Goal: Task Accomplishment & Management: Use online tool/utility

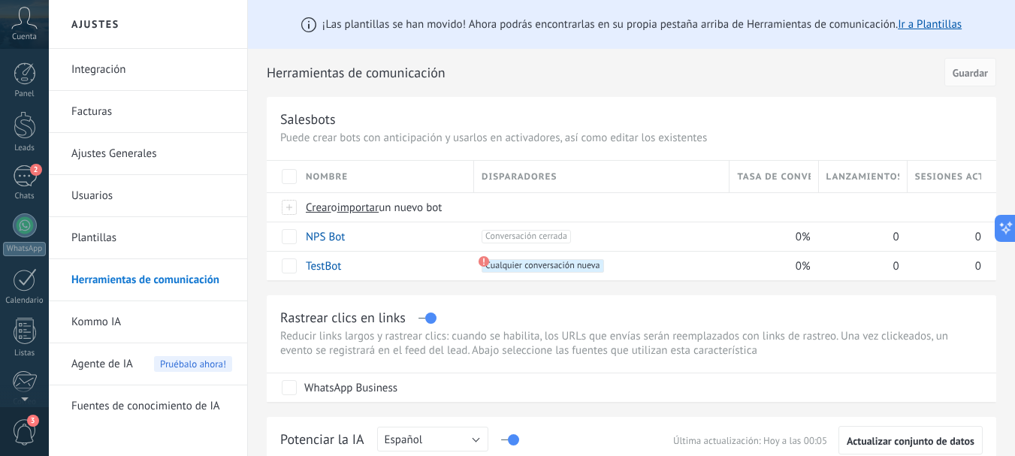
click at [24, 33] on span "Cuenta" at bounding box center [24, 37] width 25 height 10
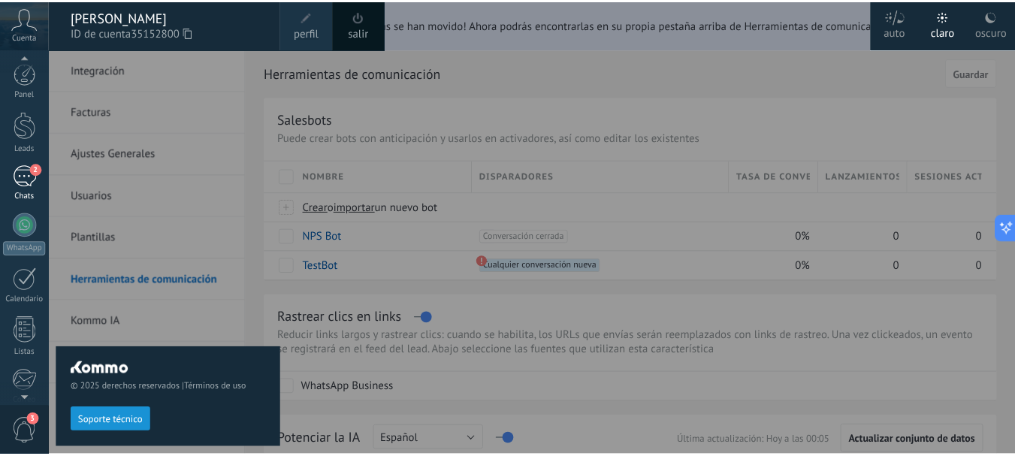
scroll to position [169, 0]
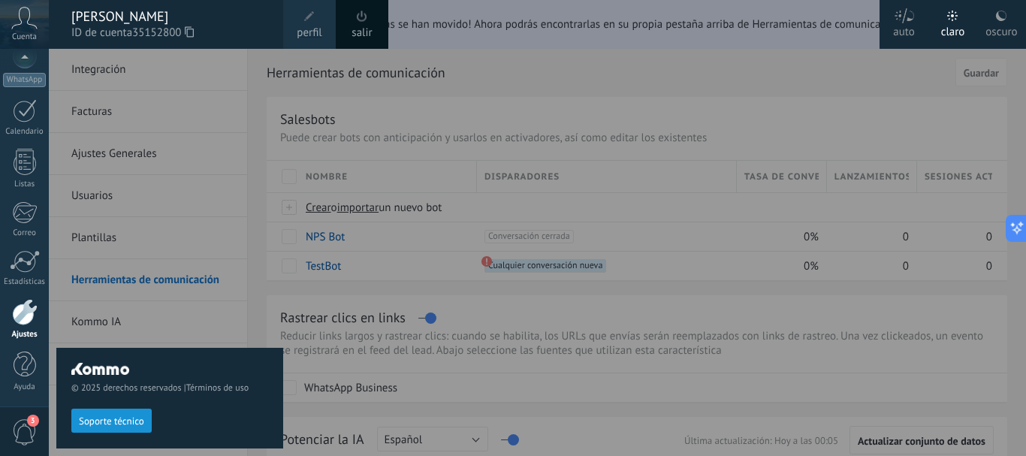
click at [22, 306] on div at bounding box center [25, 312] width 26 height 26
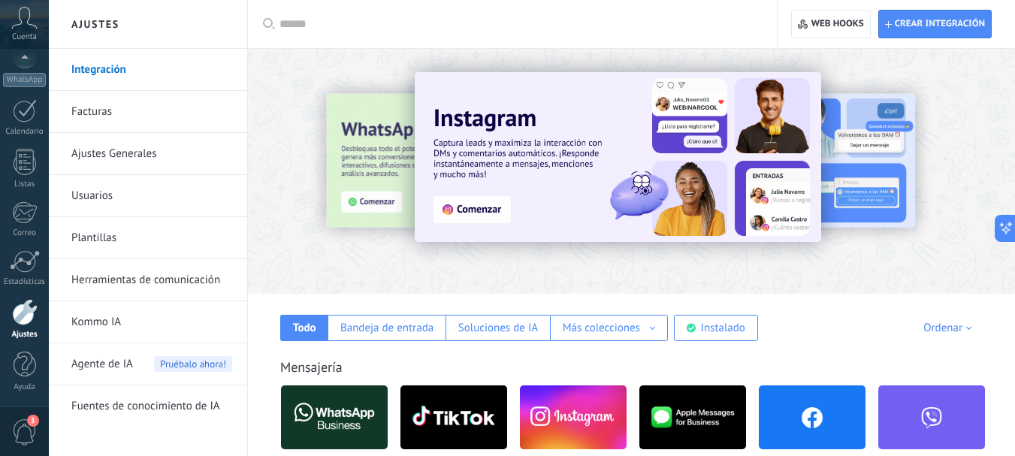
click at [107, 363] on span "Agente de IA" at bounding box center [102, 364] width 62 height 42
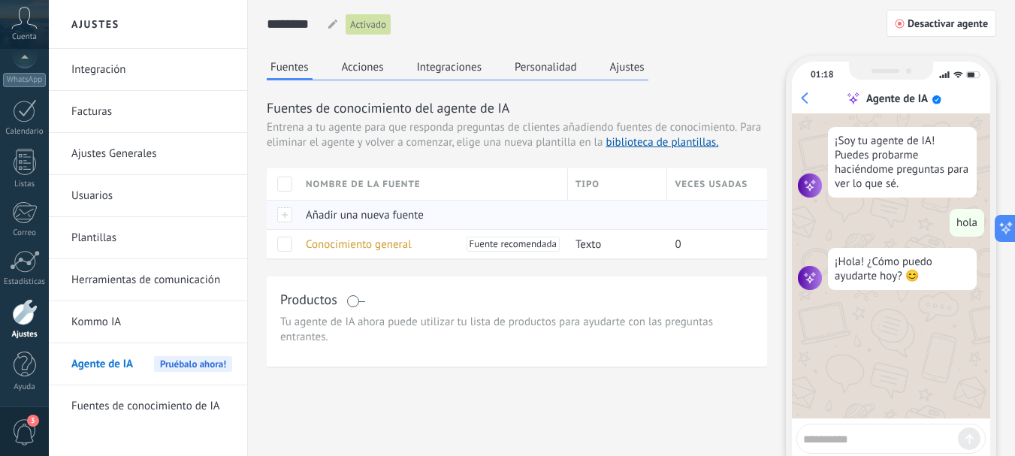
click at [403, 216] on span "Añadir una nueva fuente" at bounding box center [365, 215] width 118 height 14
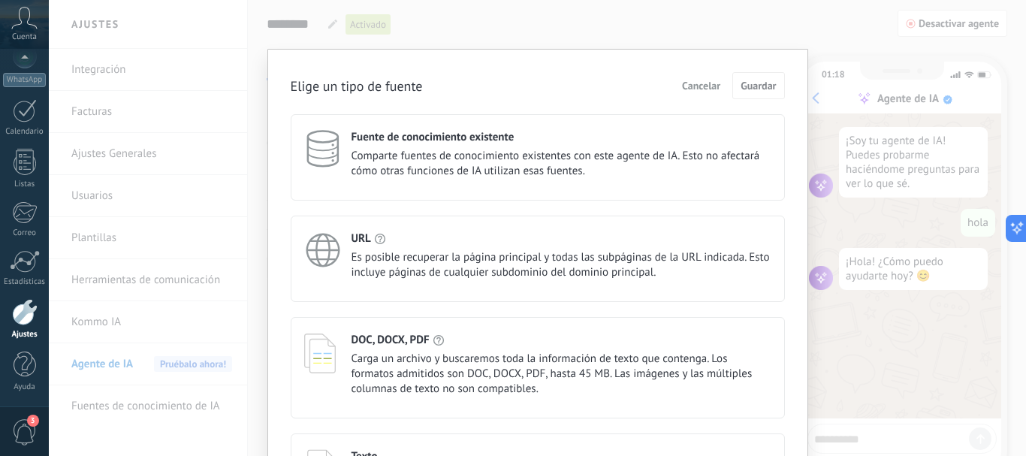
click at [740, 35] on div "Elige un tipo de fuente Cancelar Guardar Fuente de conocimiento existente Compa…" at bounding box center [537, 228] width 977 height 456
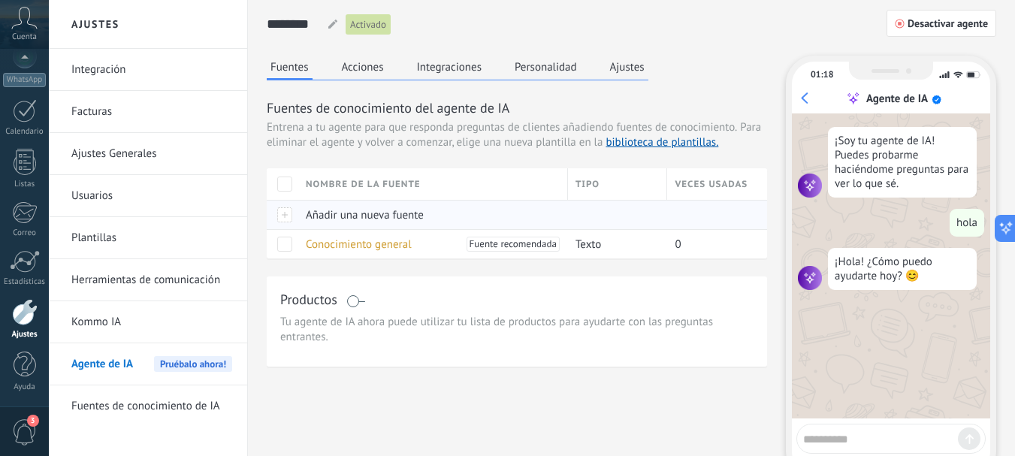
click at [345, 216] on span "Añadir una nueva fuente" at bounding box center [365, 215] width 118 height 14
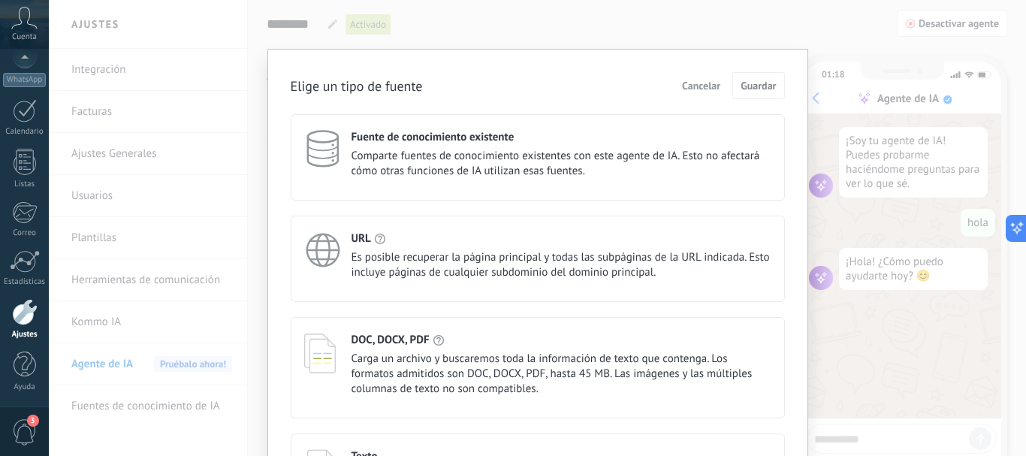
scroll to position [124, 0]
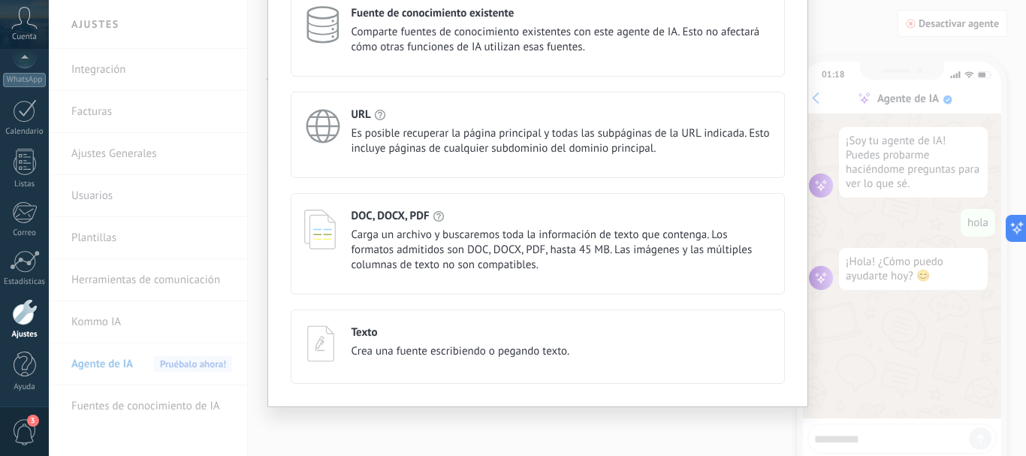
click at [502, 334] on div "Texto" at bounding box center [461, 332] width 219 height 14
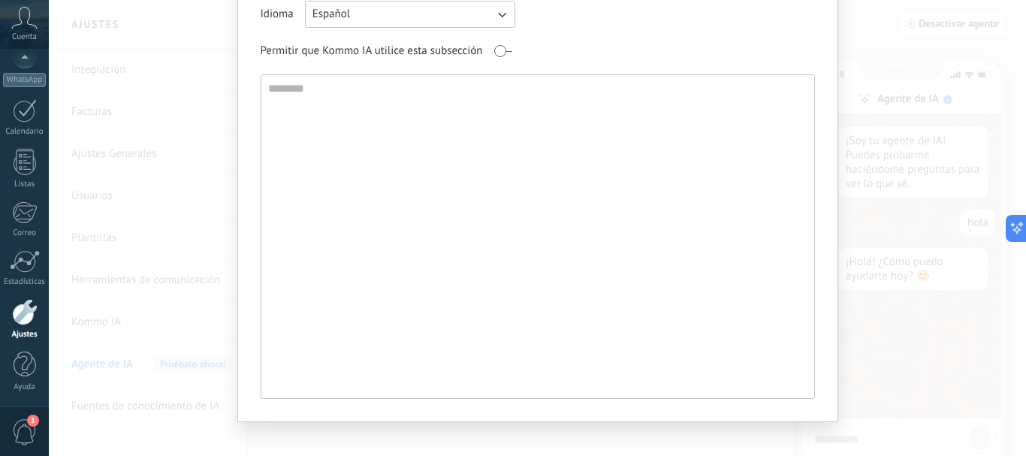
scroll to position [113, 0]
click at [372, 218] on textarea at bounding box center [536, 235] width 550 height 323
paste textarea "**********"
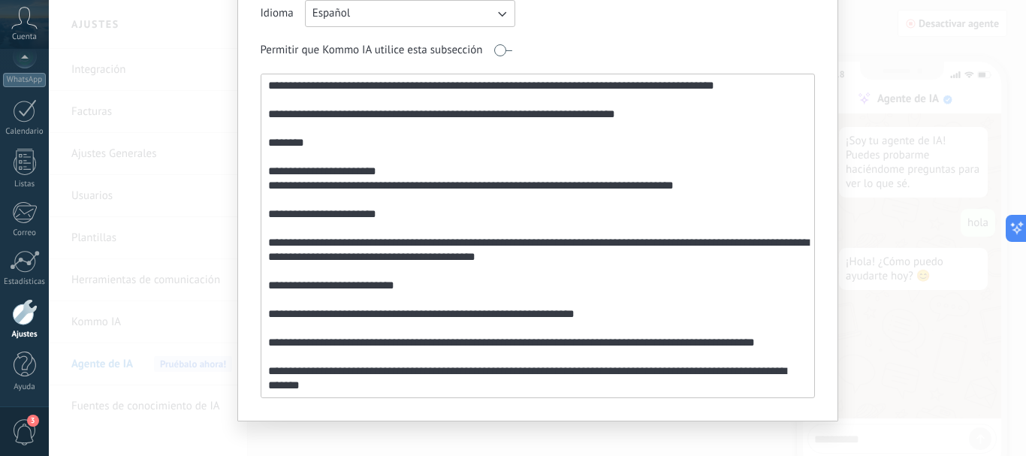
scroll to position [596, 0]
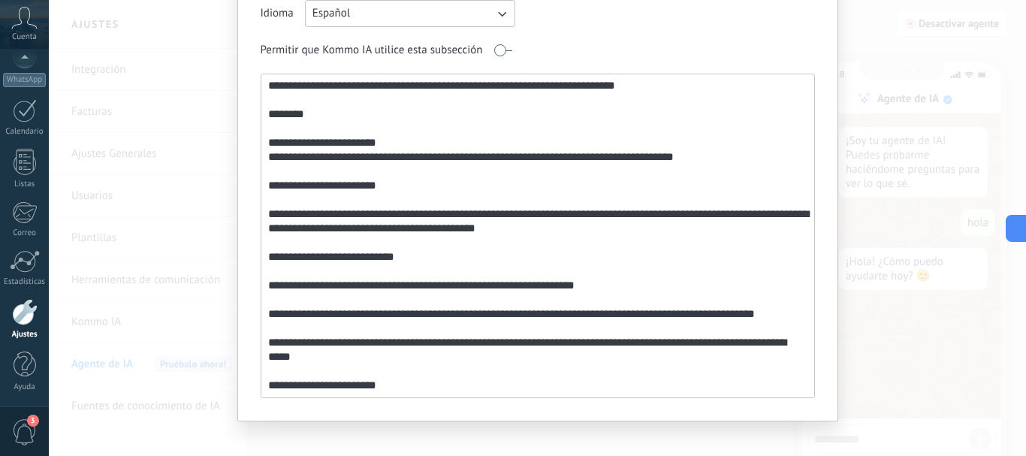
click at [403, 381] on textarea at bounding box center [536, 235] width 550 height 323
click at [403, 388] on textarea at bounding box center [536, 235] width 550 height 323
paste textarea "**********"
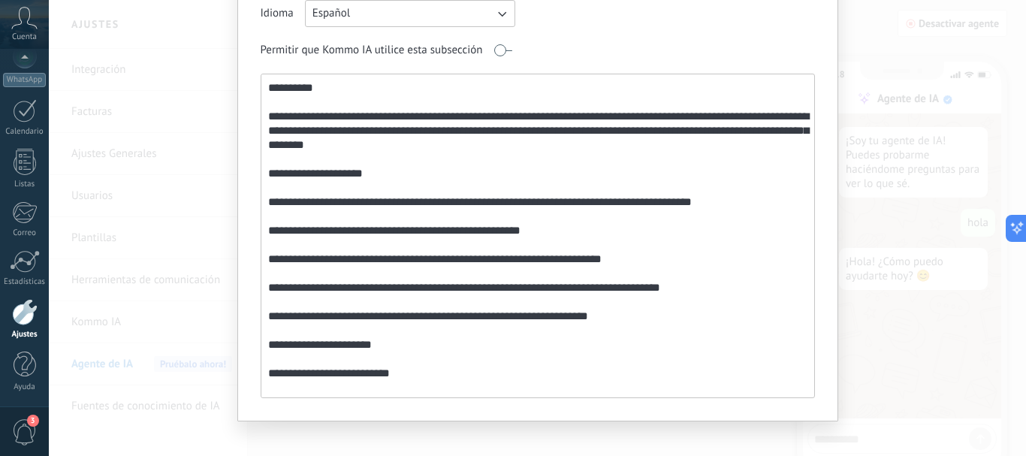
scroll to position [0, 0]
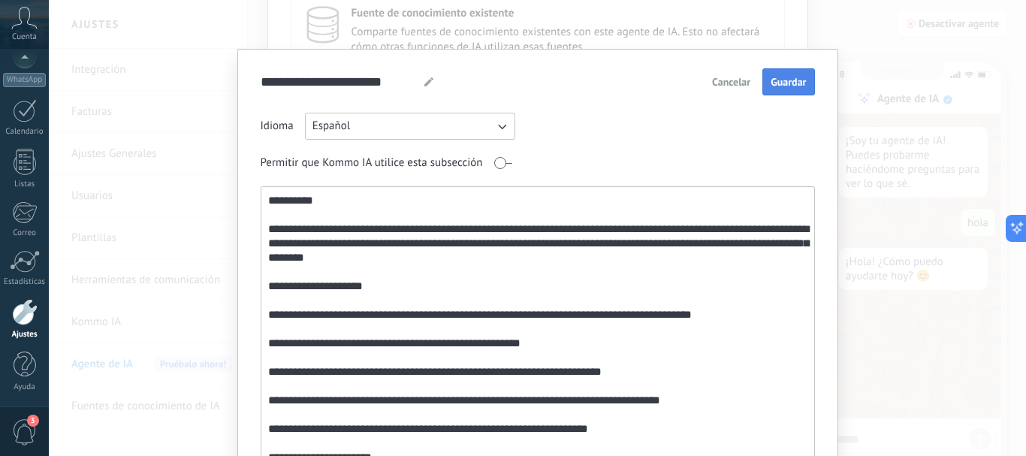
type textarea "**********"
click at [780, 81] on span "Guardar" at bounding box center [788, 82] width 35 height 11
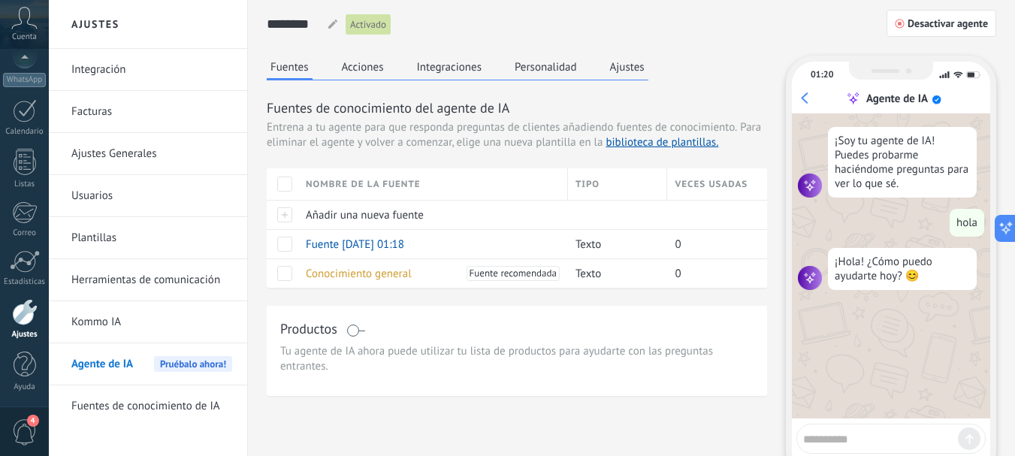
click at [360, 68] on button "Acciones" at bounding box center [363, 67] width 50 height 23
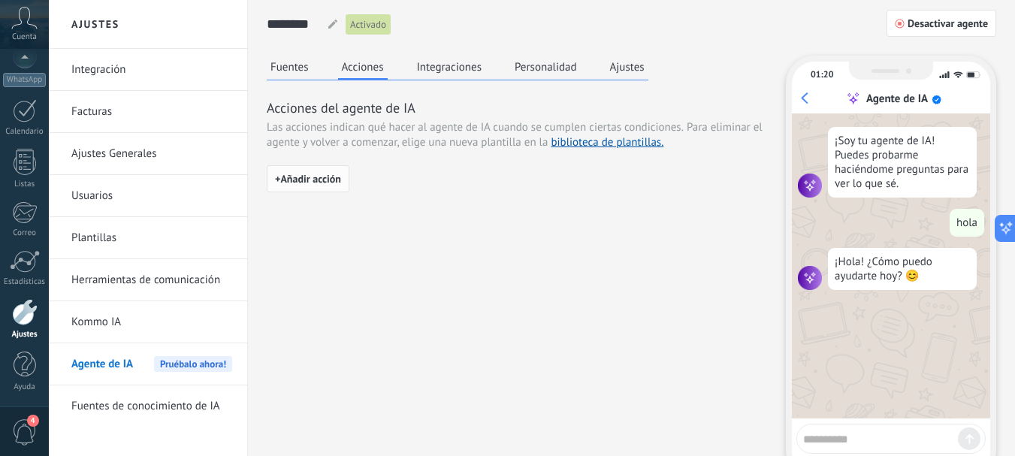
click at [321, 177] on span "+ Añadir acción" at bounding box center [308, 179] width 66 height 11
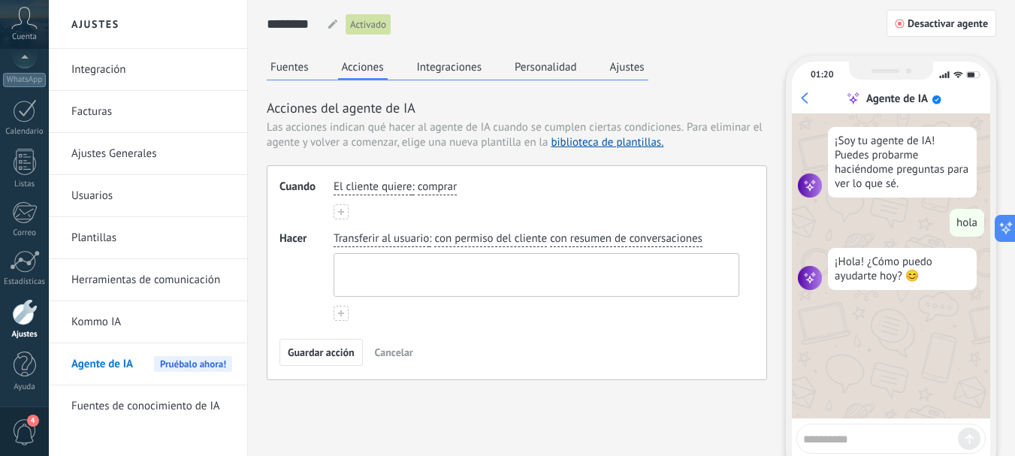
click at [442, 272] on textarea at bounding box center [534, 275] width 401 height 42
click at [294, 291] on span "Hacer" at bounding box center [306, 275] width 54 height 89
click at [544, 68] on button "Personalidad" at bounding box center [546, 67] width 70 height 23
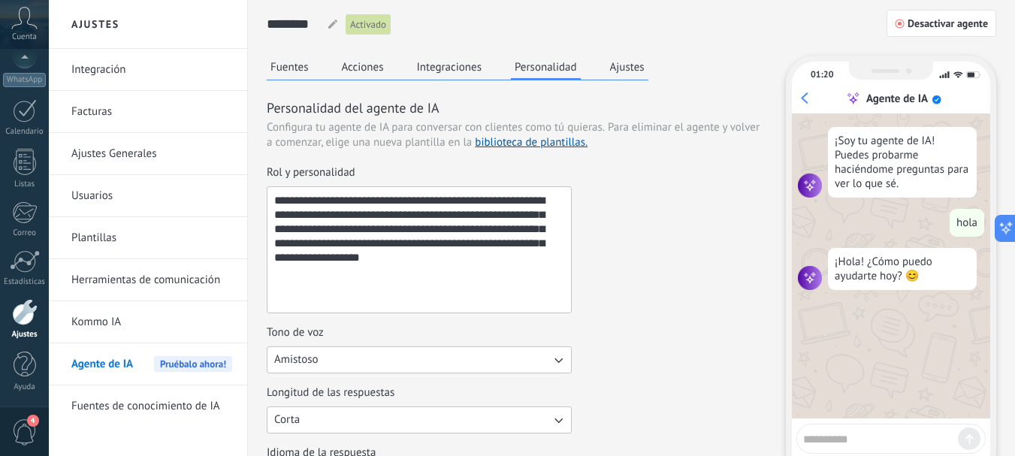
click at [485, 258] on textarea "**********" at bounding box center [417, 249] width 300 height 125
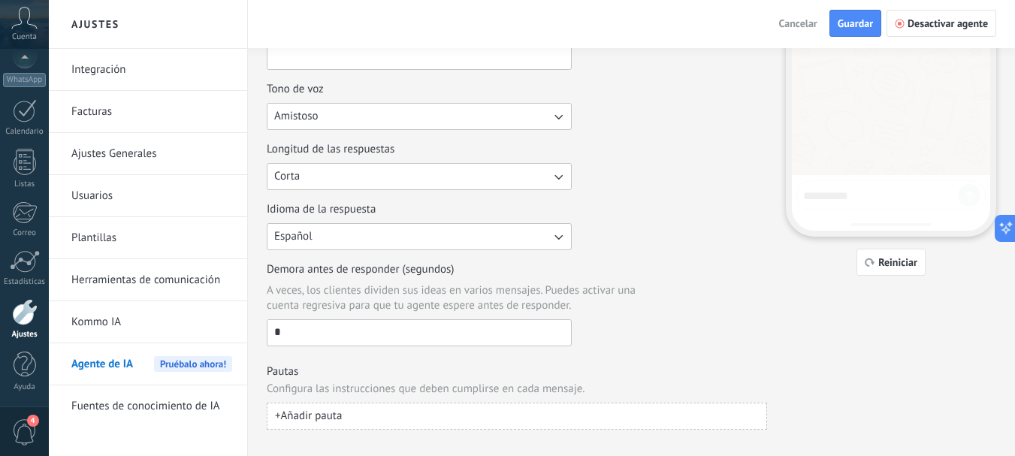
scroll to position [266, 0]
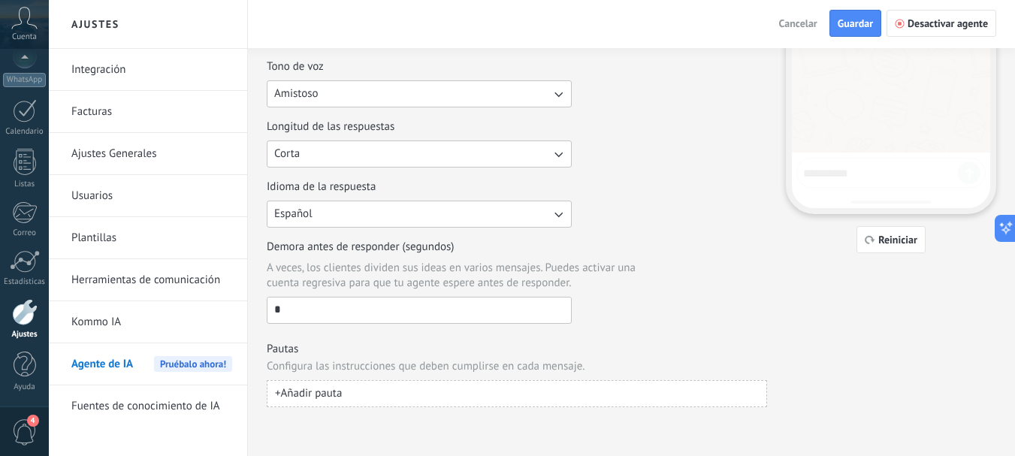
type textarea "**********"
click at [324, 302] on input "*" at bounding box center [418, 309] width 303 height 24
type input "*"
click at [665, 320] on div "Demora antes de responder (segundos) A veces, los clientes dividen sus ideas en…" at bounding box center [517, 282] width 500 height 84
click at [473, 388] on button "+ Añadir pauta" at bounding box center [517, 393] width 500 height 27
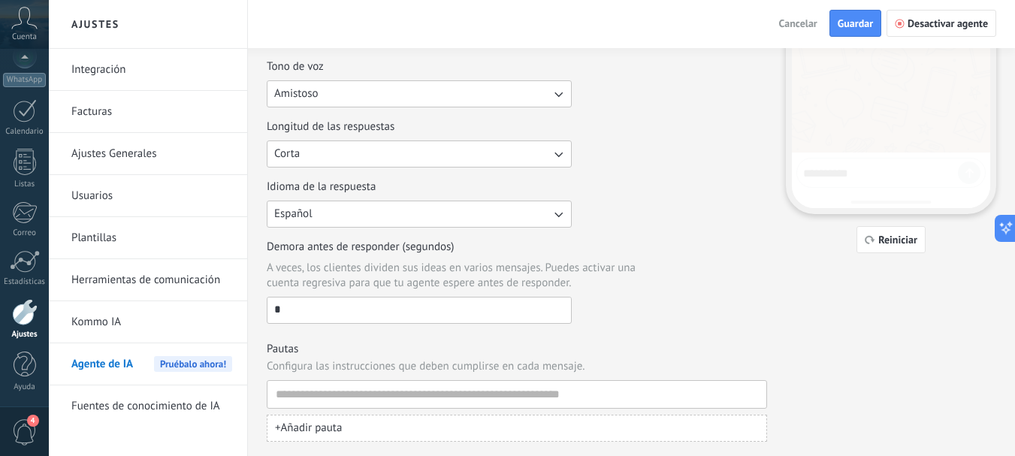
scroll to position [300, 0]
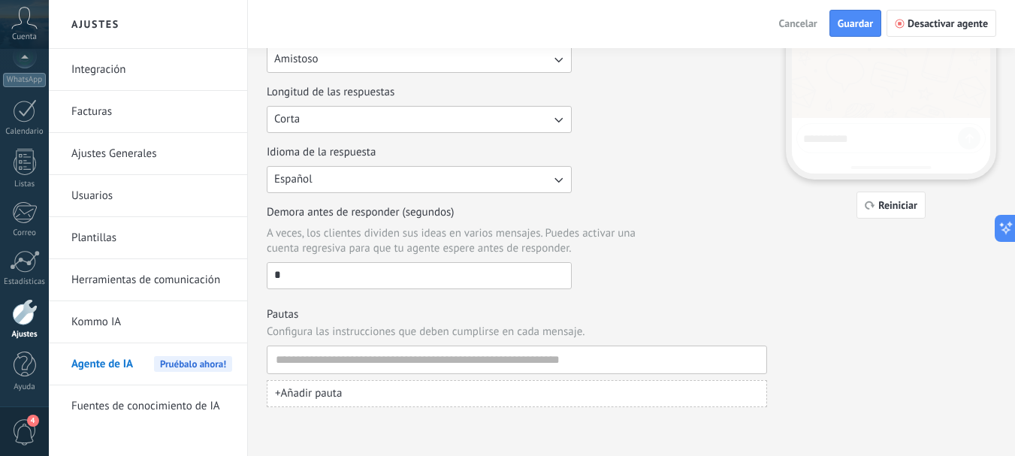
click at [321, 396] on span "+ Añadir pauta" at bounding box center [308, 393] width 67 height 15
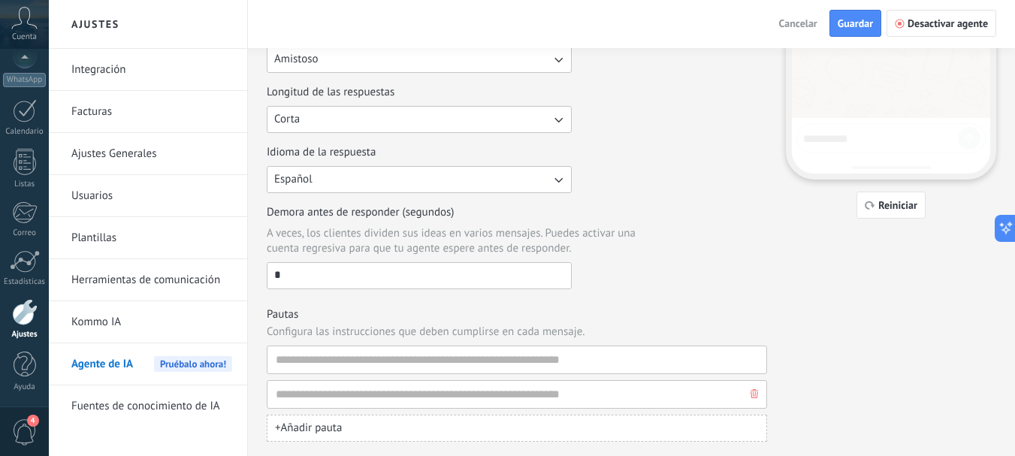
scroll to position [335, 0]
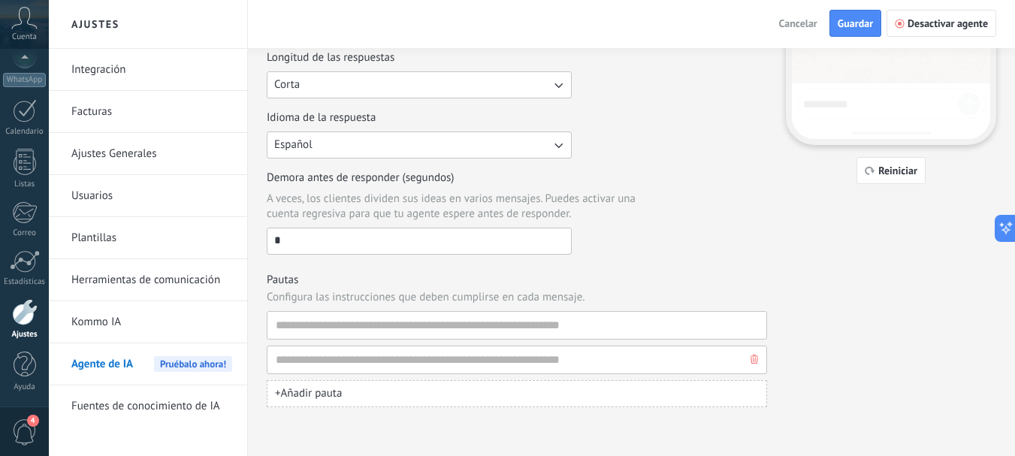
click at [756, 366] on button "button" at bounding box center [754, 359] width 15 height 27
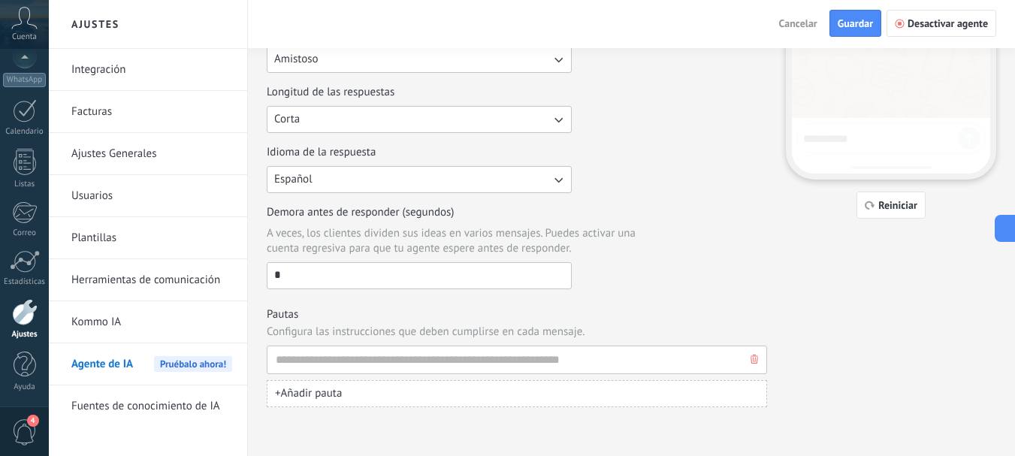
click at [758, 356] on button "button" at bounding box center [754, 359] width 15 height 27
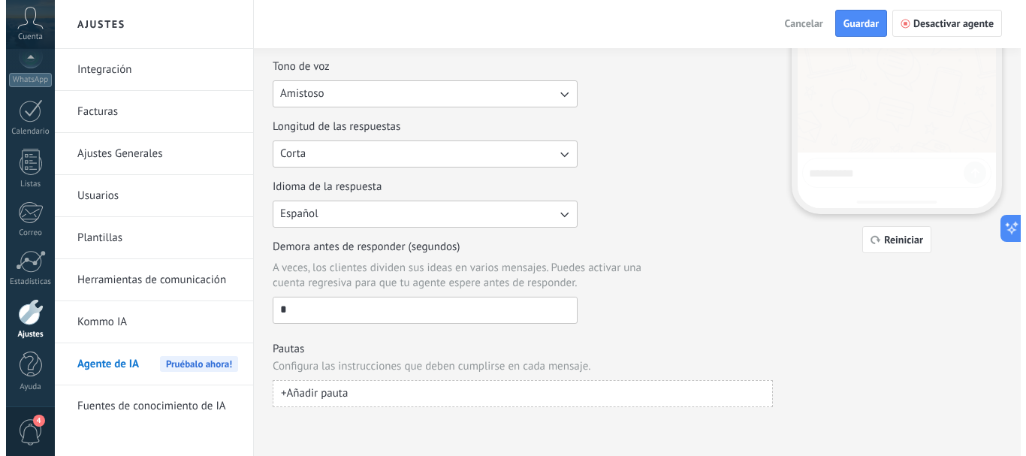
scroll to position [0, 0]
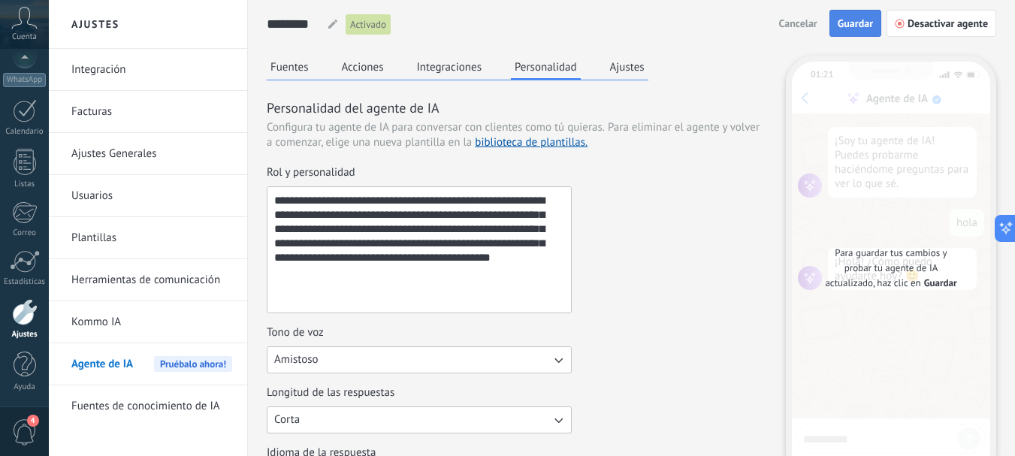
click at [840, 27] on span "Guardar" at bounding box center [854, 23] width 35 height 11
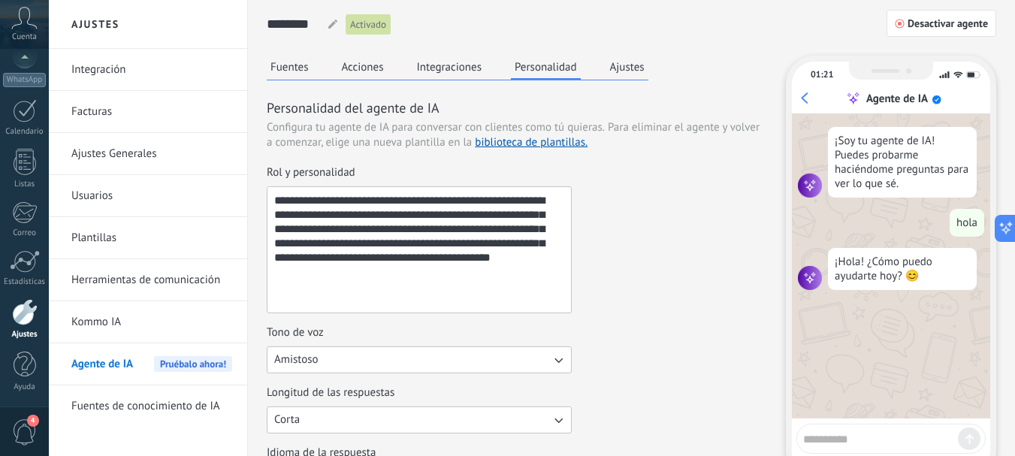
click at [632, 66] on button "Ajustes" at bounding box center [627, 67] width 42 height 23
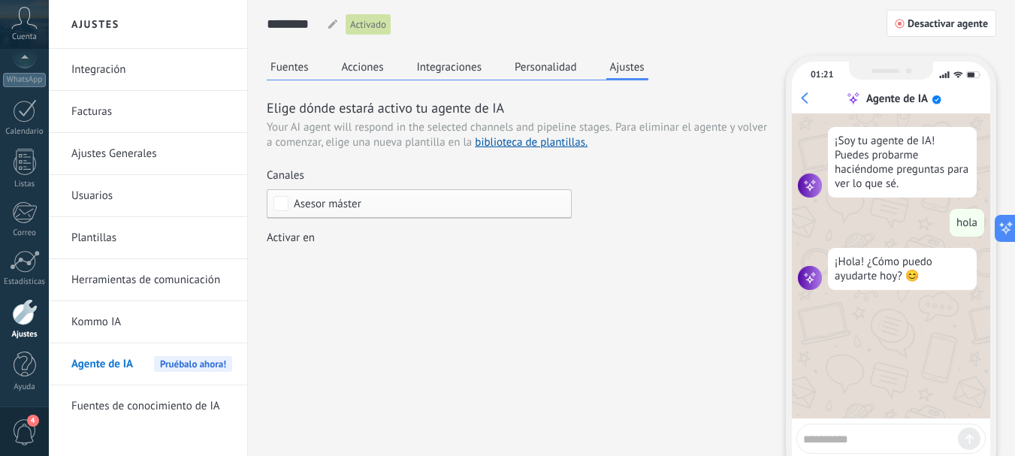
click at [0, 0] on div "Incoming leads Contacto inicial Negociación Debate contractual Discusión de con…" at bounding box center [0, 0] width 0 height 0
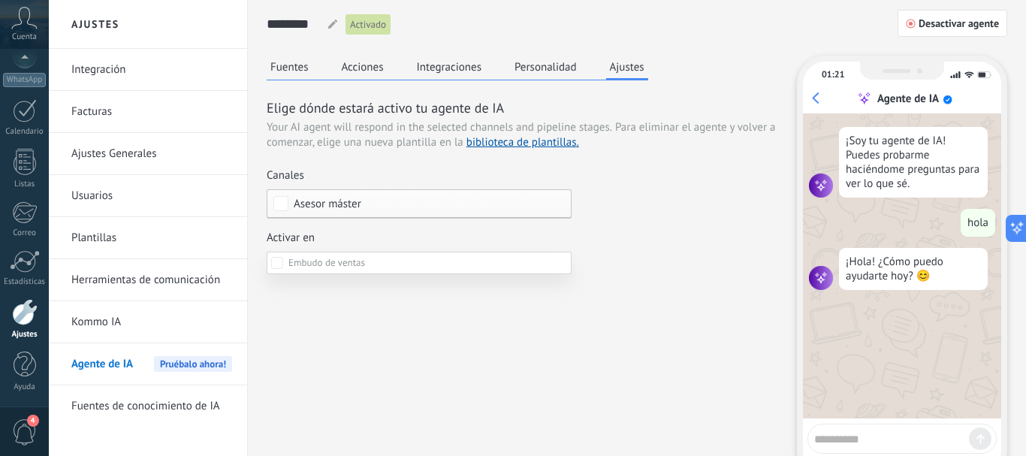
click at [633, 283] on div at bounding box center [537, 228] width 977 height 456
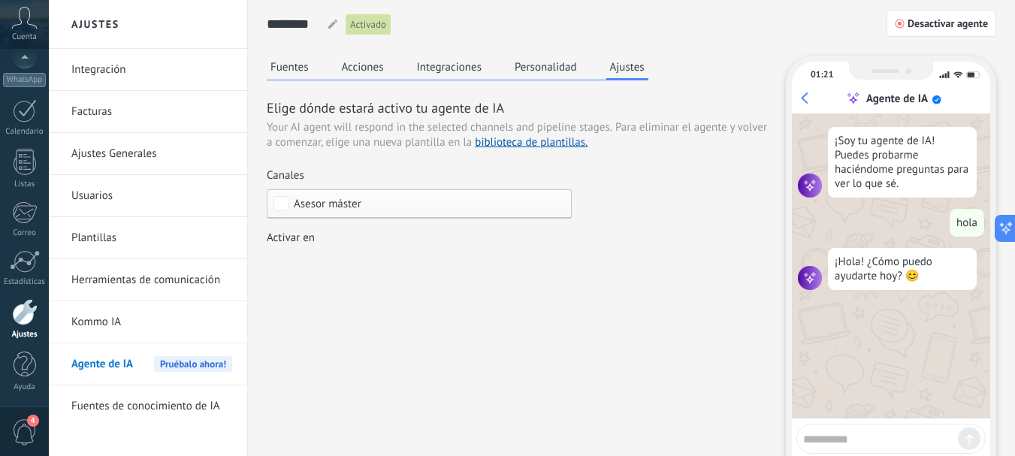
click at [861, 440] on textarea at bounding box center [880, 436] width 155 height 19
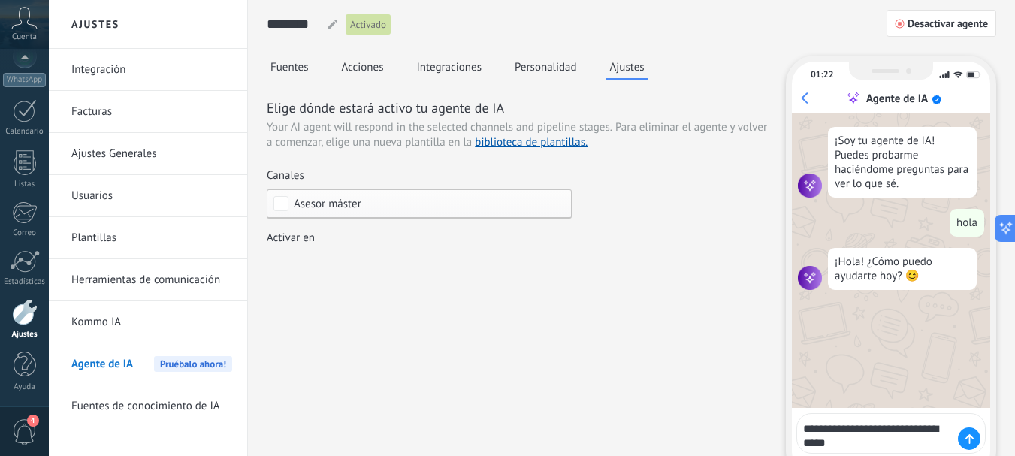
type textarea "**********"
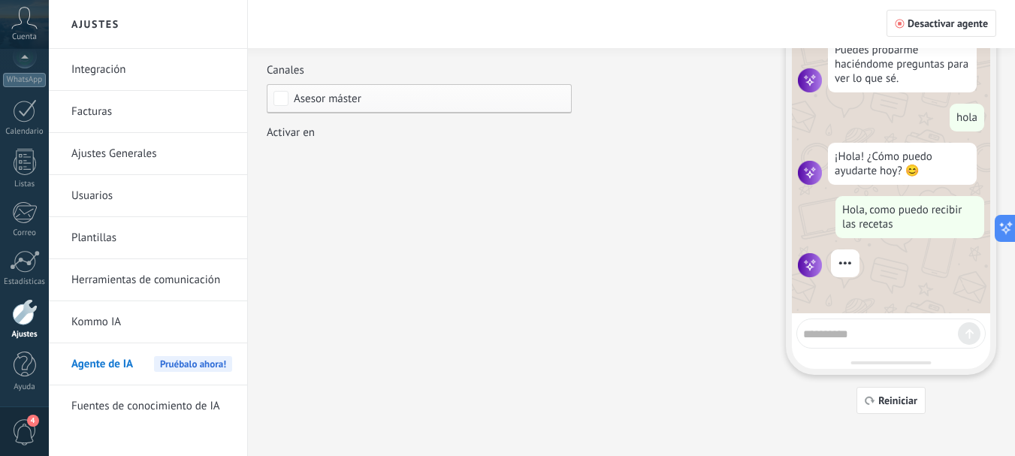
scroll to position [106, 0]
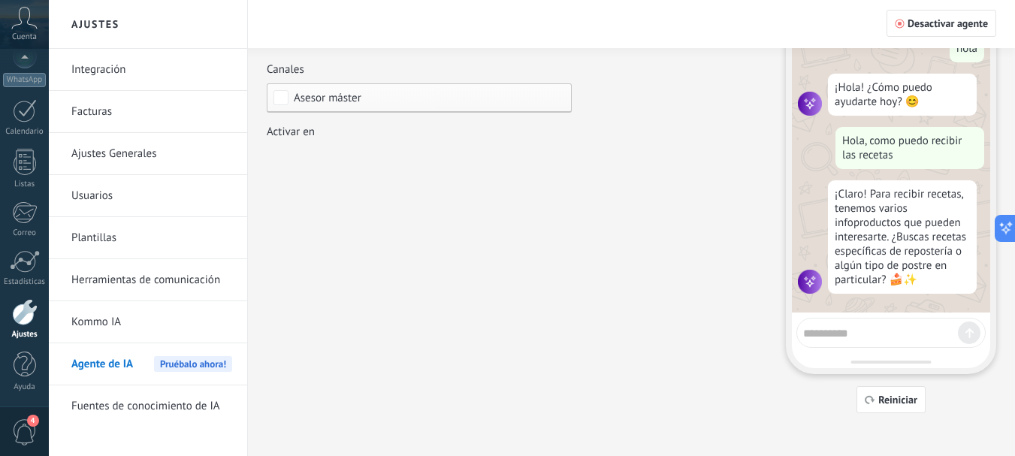
click at [846, 329] on textarea at bounding box center [880, 330] width 155 height 19
type textarea "**********"
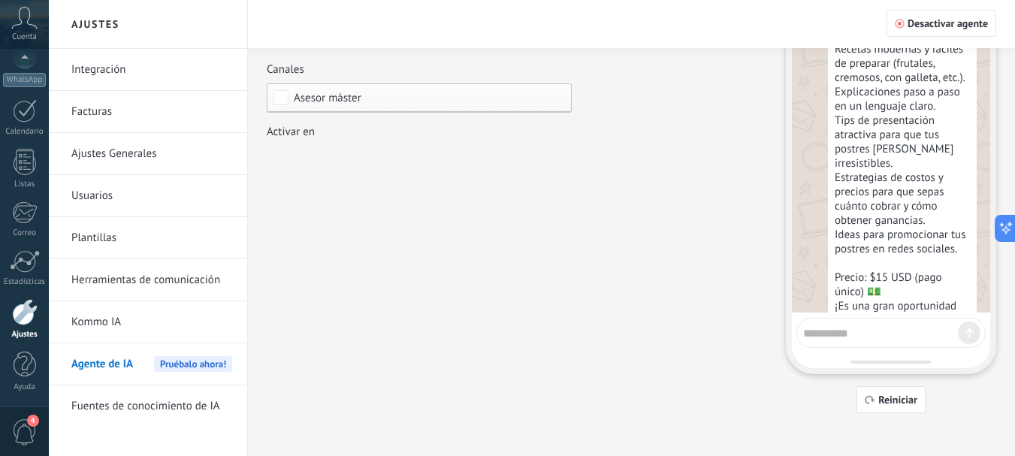
scroll to position [621, 0]
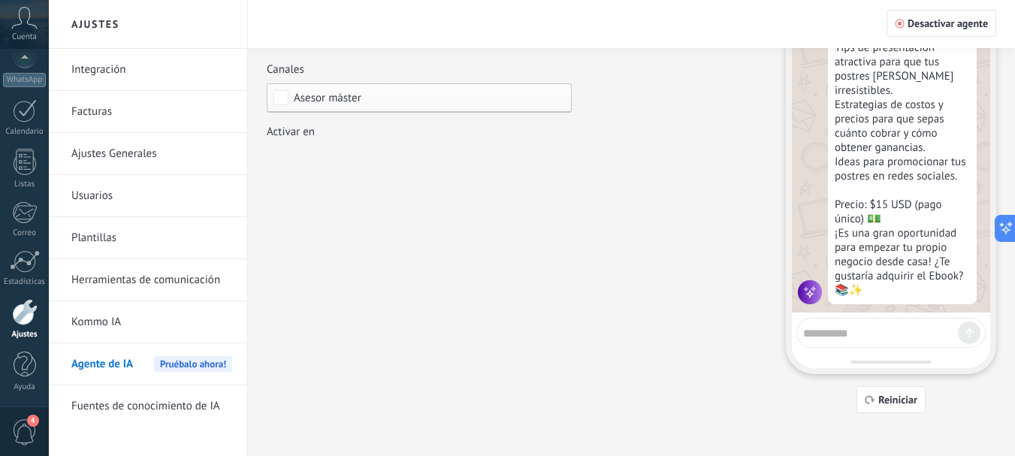
click at [858, 330] on textarea at bounding box center [880, 330] width 155 height 19
type textarea "**"
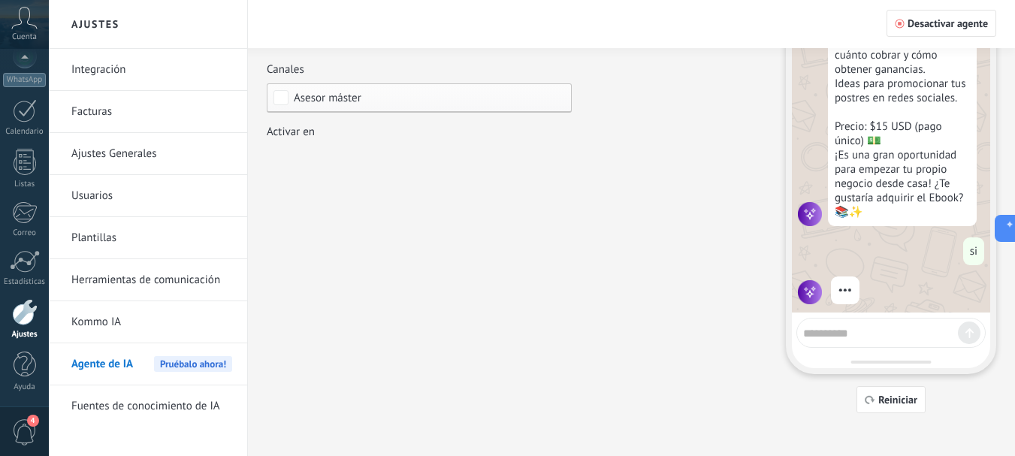
scroll to position [801, 0]
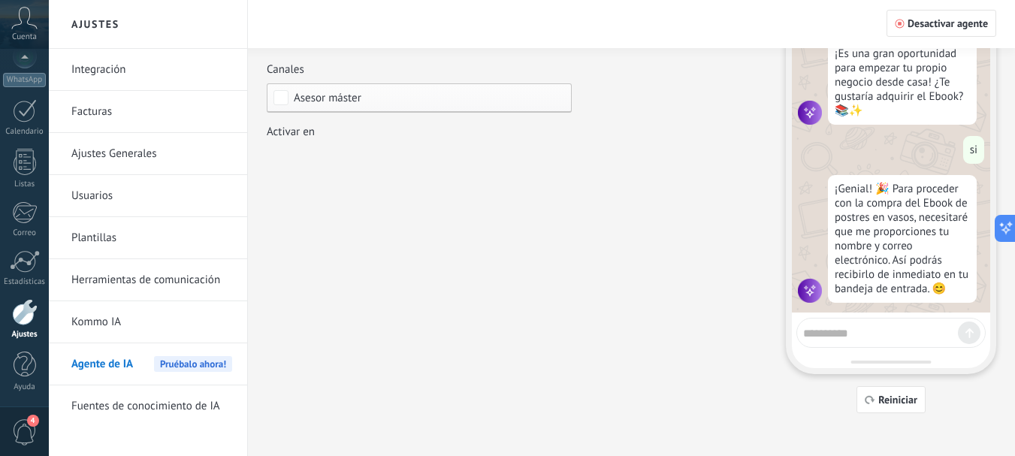
click at [845, 327] on textarea at bounding box center [880, 330] width 155 height 19
type textarea "******"
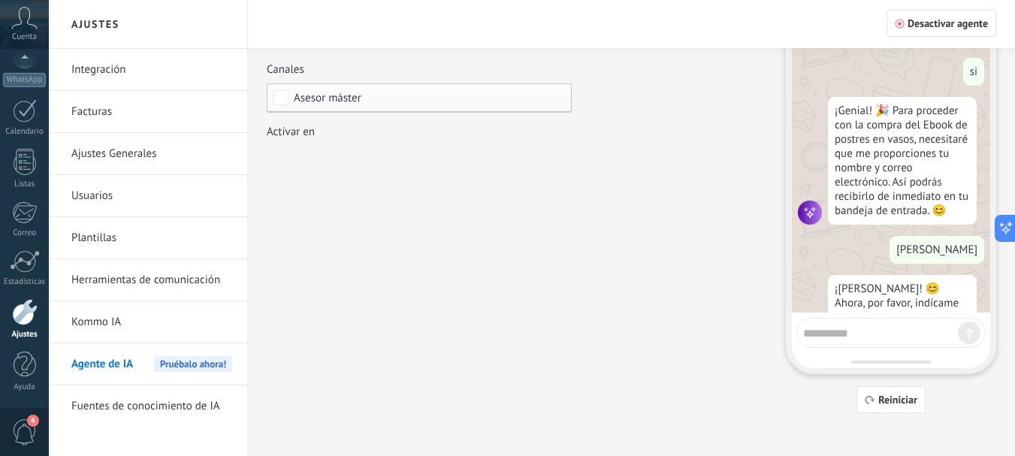
scroll to position [952, 0]
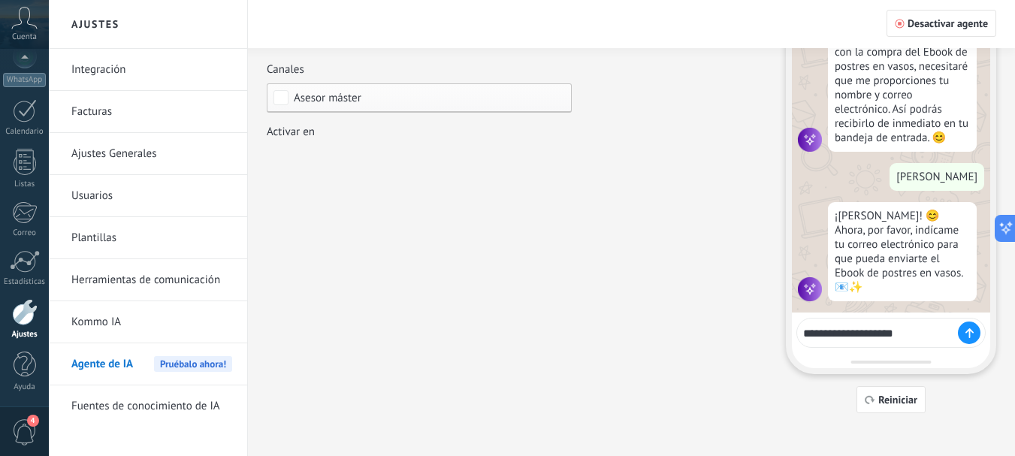
type textarea "**********"
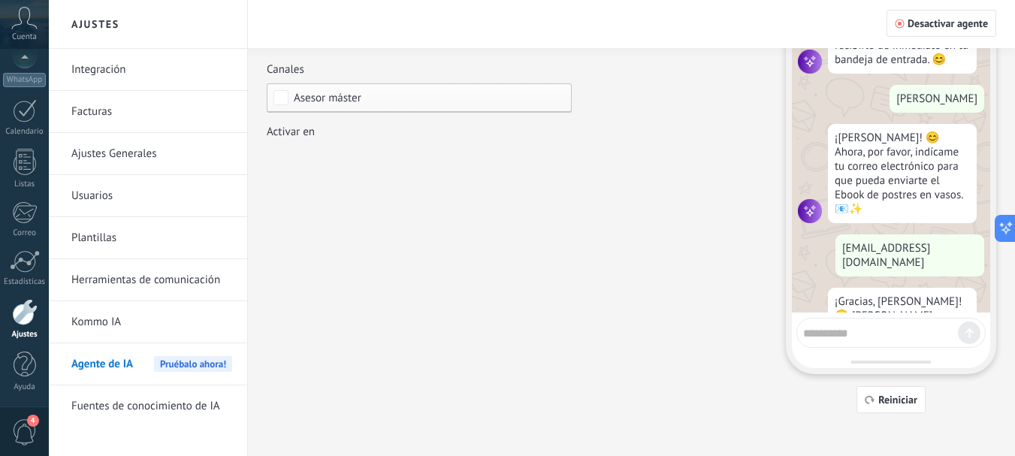
scroll to position [1218, 0]
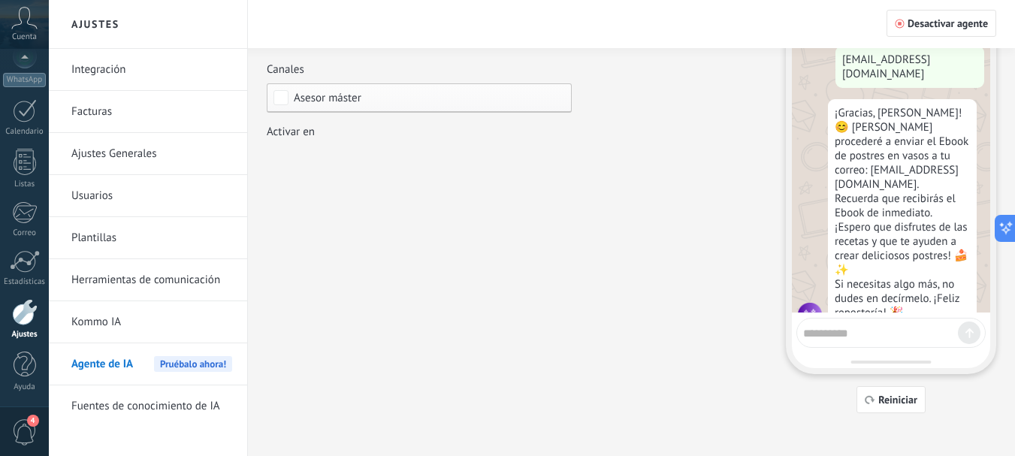
click at [854, 324] on textarea at bounding box center [880, 330] width 155 height 19
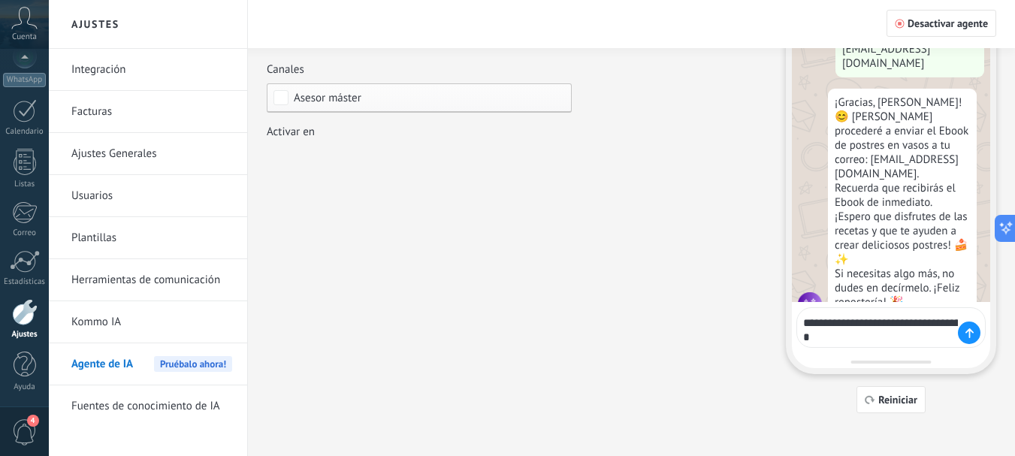
type textarea "**********"
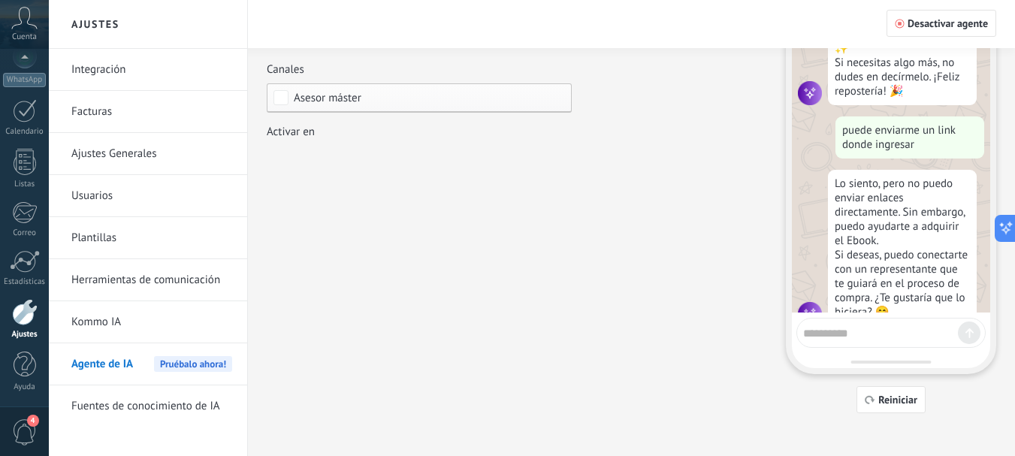
scroll to position [0, 0]
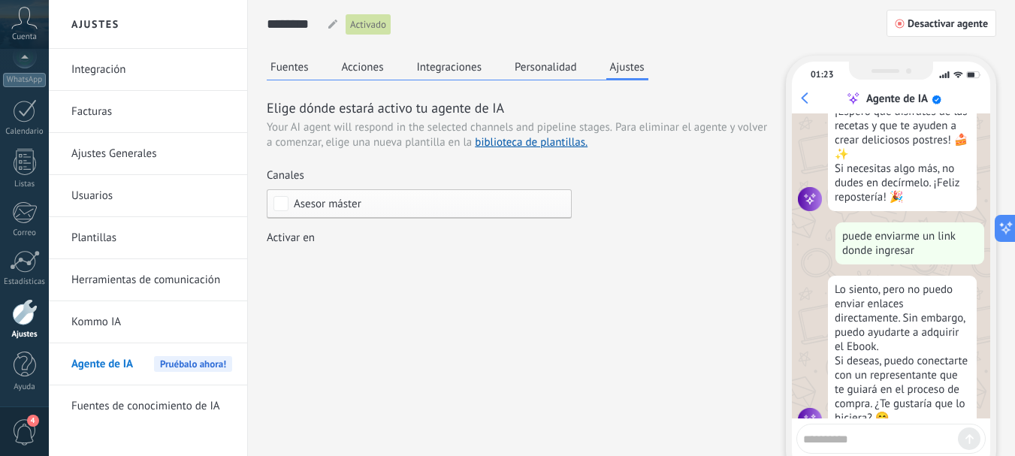
click at [298, 68] on button "Fuentes" at bounding box center [290, 67] width 46 height 23
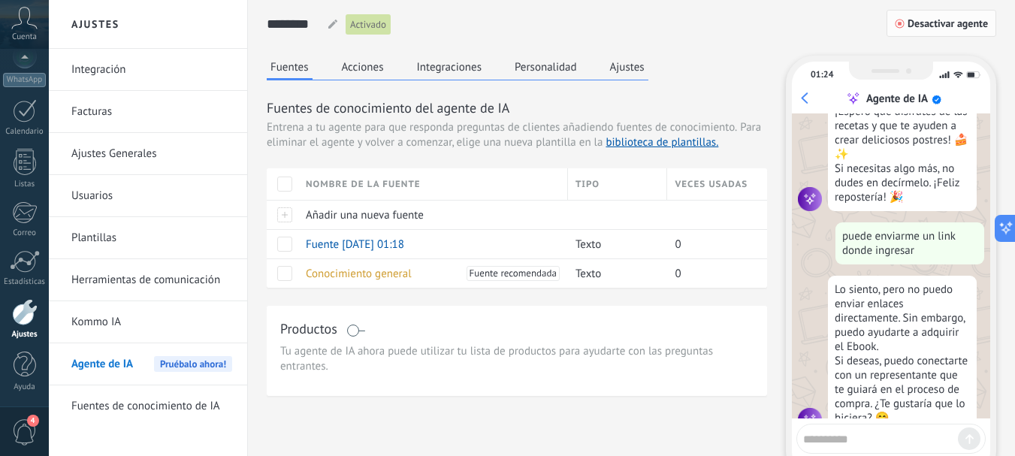
click at [938, 18] on span "Desactivar agente" at bounding box center [947, 23] width 80 height 11
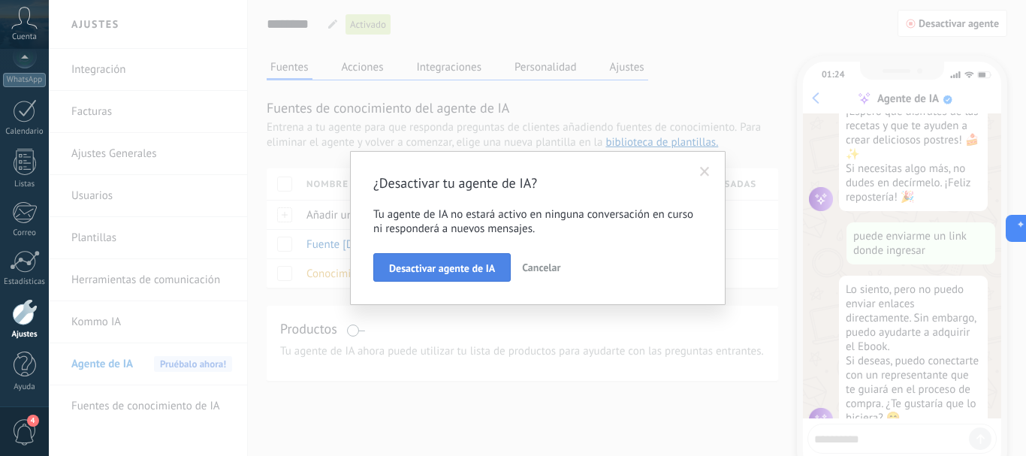
click at [457, 271] on span "Desactivar agente de IA" at bounding box center [442, 268] width 106 height 11
